Goal: Check status: Check status

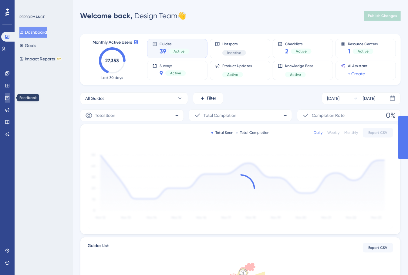
click at [8, 95] on link at bounding box center [7, 98] width 5 height 10
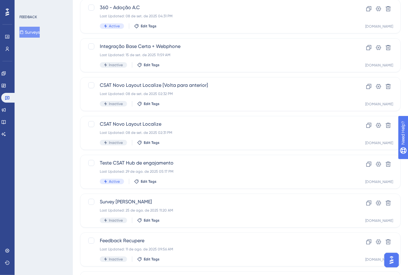
scroll to position [196, 0]
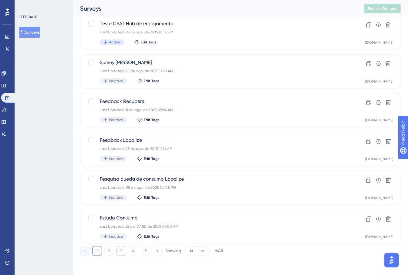
click at [118, 251] on button "3" at bounding box center [121, 251] width 10 height 10
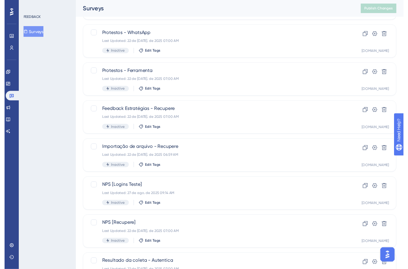
scroll to position [0, 0]
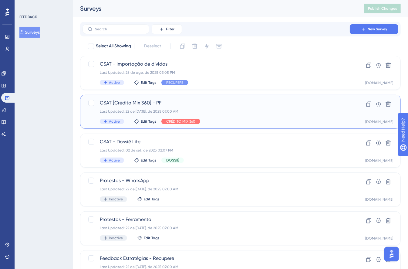
click at [148, 102] on span "CSAT [Crédito Mix 360] - PF" at bounding box center [216, 102] width 233 height 7
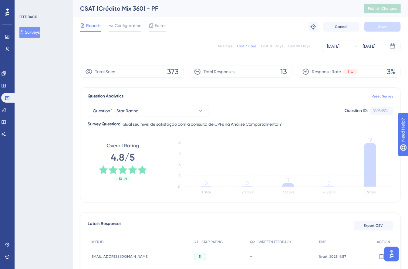
click at [337, 31] on div "Reports Configuration Editor Troubleshoot Cancel Save" at bounding box center [240, 26] width 321 height 19
click at [336, 49] on div "[DATE]" at bounding box center [333, 45] width 12 height 7
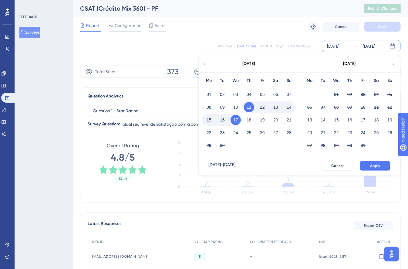
click at [205, 59] on div "September 2025" at bounding box center [249, 63] width 100 height 17
click at [205, 65] on icon at bounding box center [204, 63] width 4 height 5
click at [224, 94] on button "01" at bounding box center [222, 94] width 10 height 10
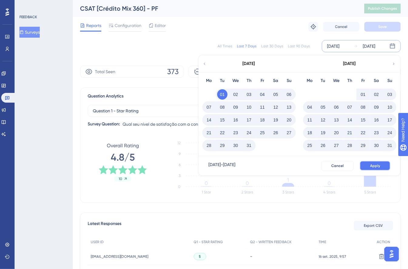
click at [380, 168] on button "Apply" at bounding box center [375, 166] width 31 height 10
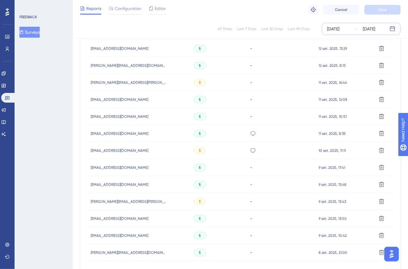
scroll to position [375, 0]
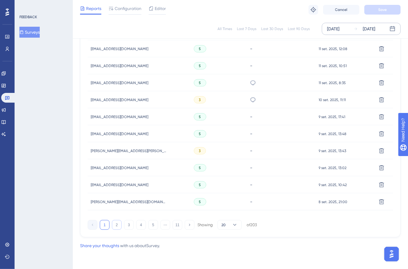
click at [119, 226] on button "2" at bounding box center [117, 225] width 10 height 10
click at [128, 227] on button "3" at bounding box center [129, 225] width 10 height 10
click at [136, 222] on button "4" at bounding box center [141, 225] width 10 height 10
click at [128, 225] on button "3" at bounding box center [129, 225] width 10 height 10
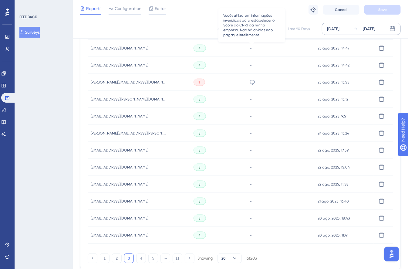
scroll to position [339, 0]
